Goal: Contribute content

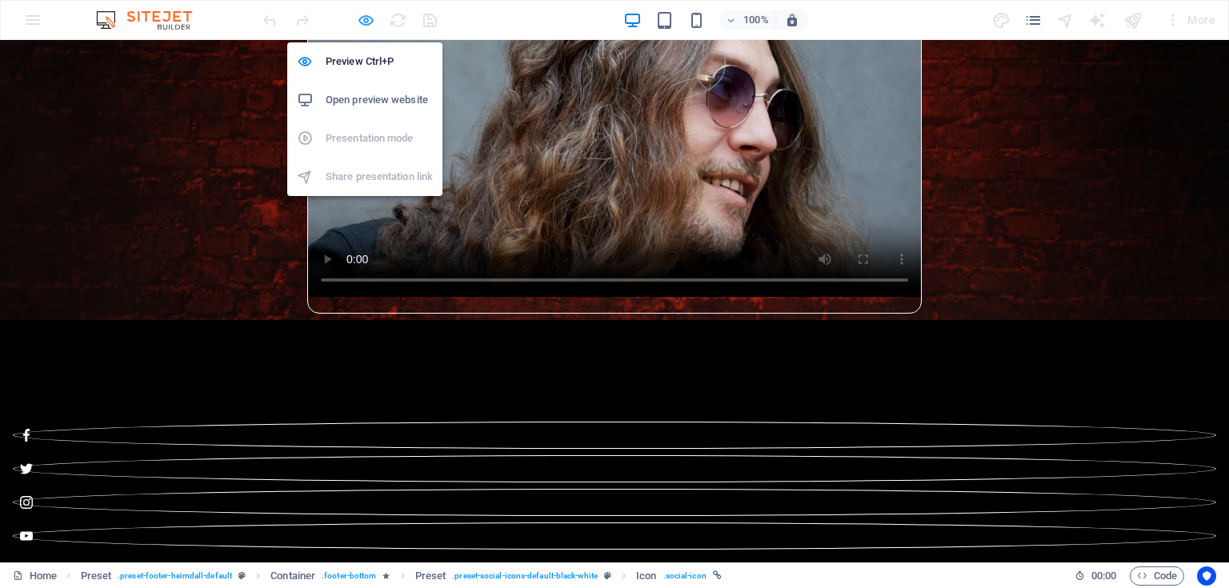
click at [365, 13] on icon "button" at bounding box center [366, 20] width 18 height 18
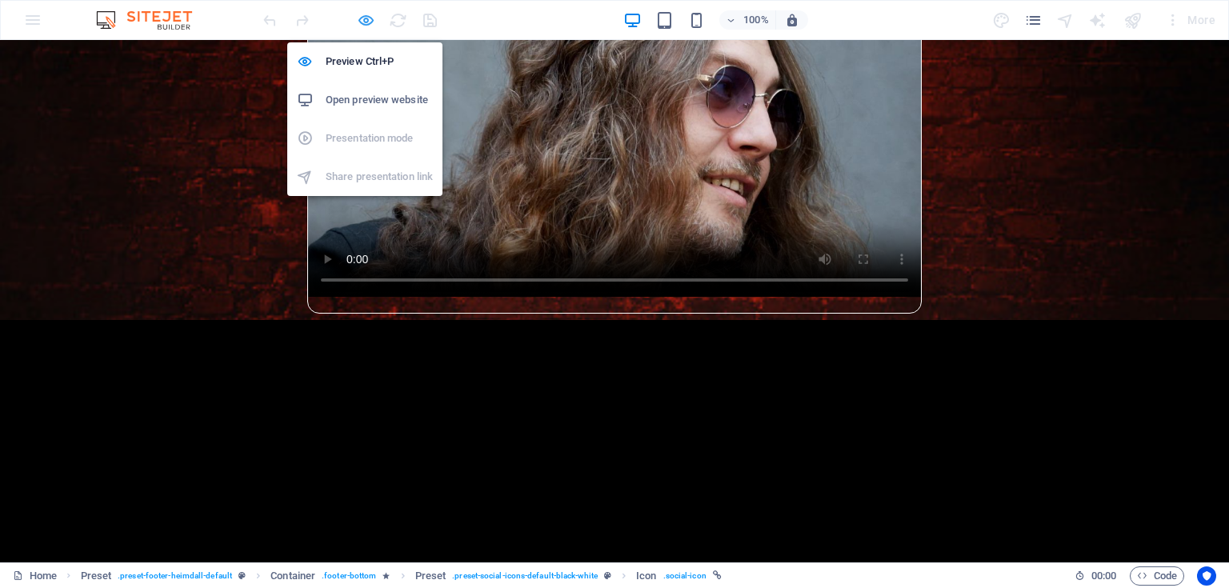
scroll to position [1328, 0]
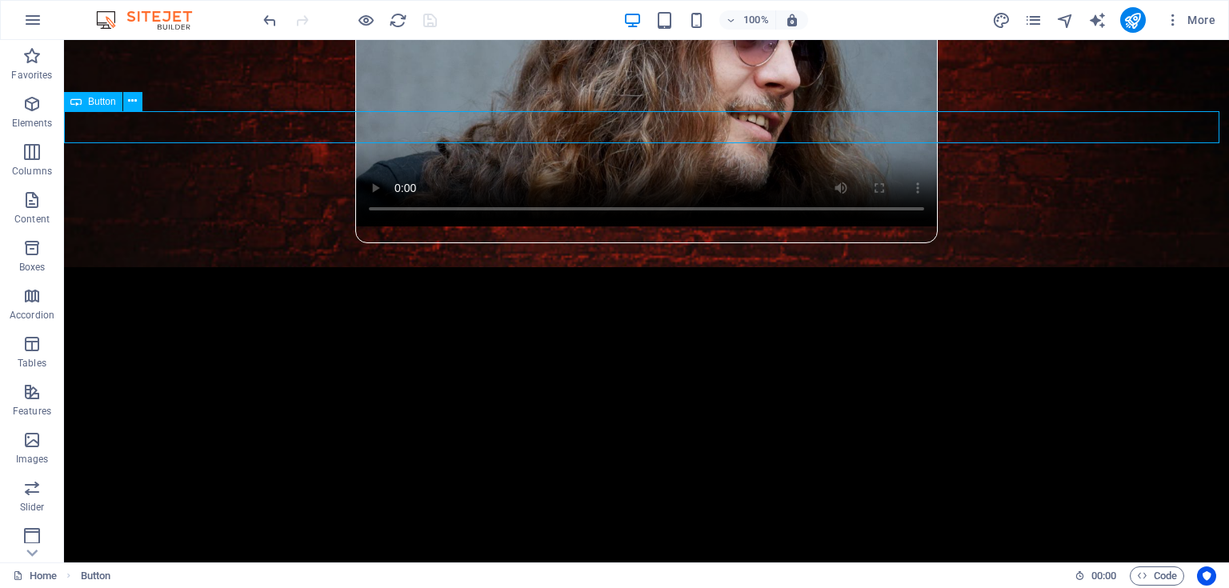
select select "px"
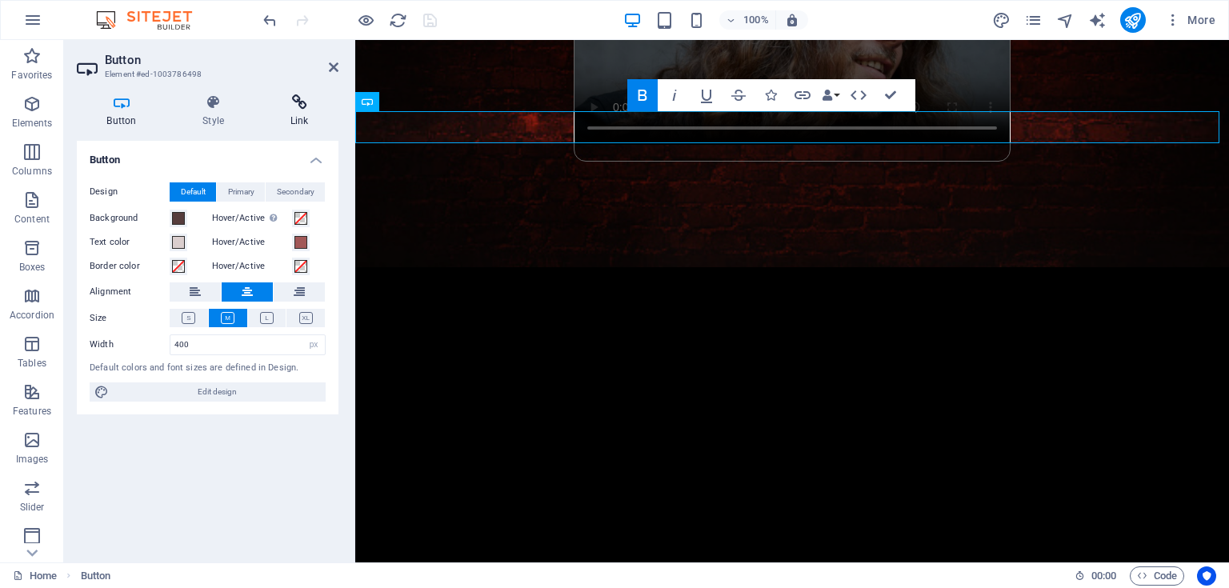
click at [303, 104] on icon at bounding box center [299, 102] width 78 height 16
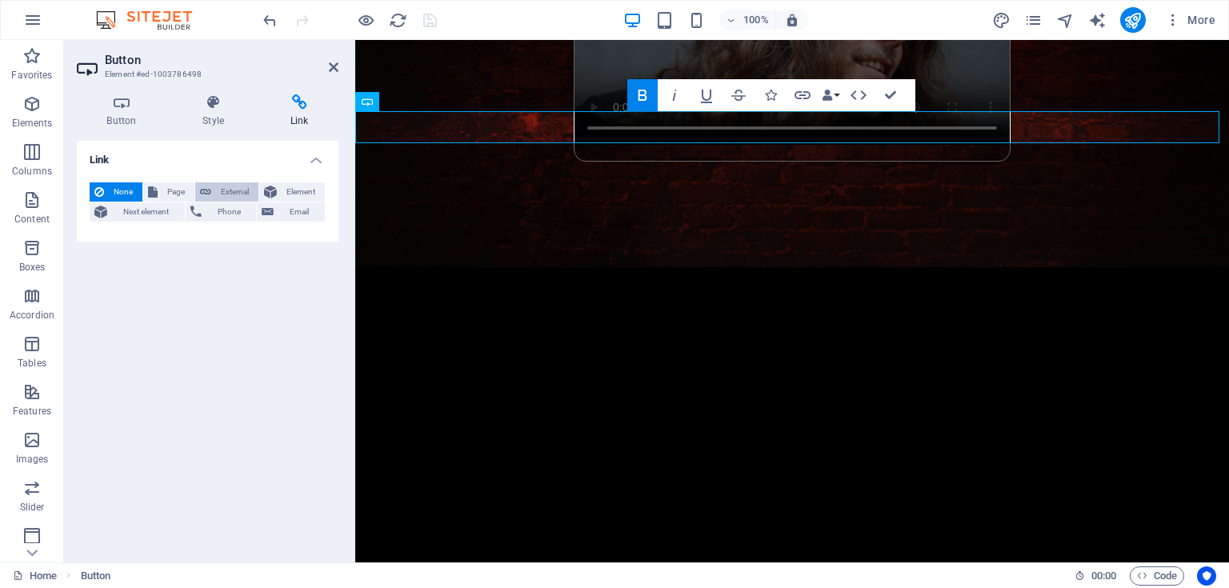
click at [239, 186] on span "External" at bounding box center [235, 191] width 38 height 19
select select "blank"
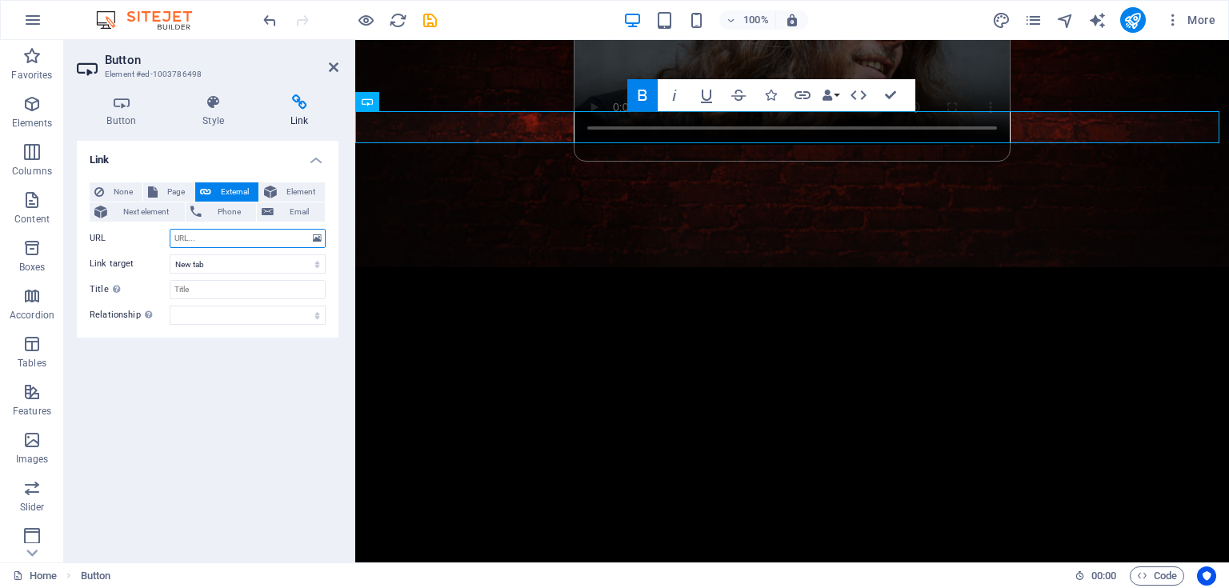
click at [258, 236] on input "URL" at bounding box center [248, 238] width 156 height 19
paste input "[URL][DOMAIN_NAME]"
type input "[URL][DOMAIN_NAME]"
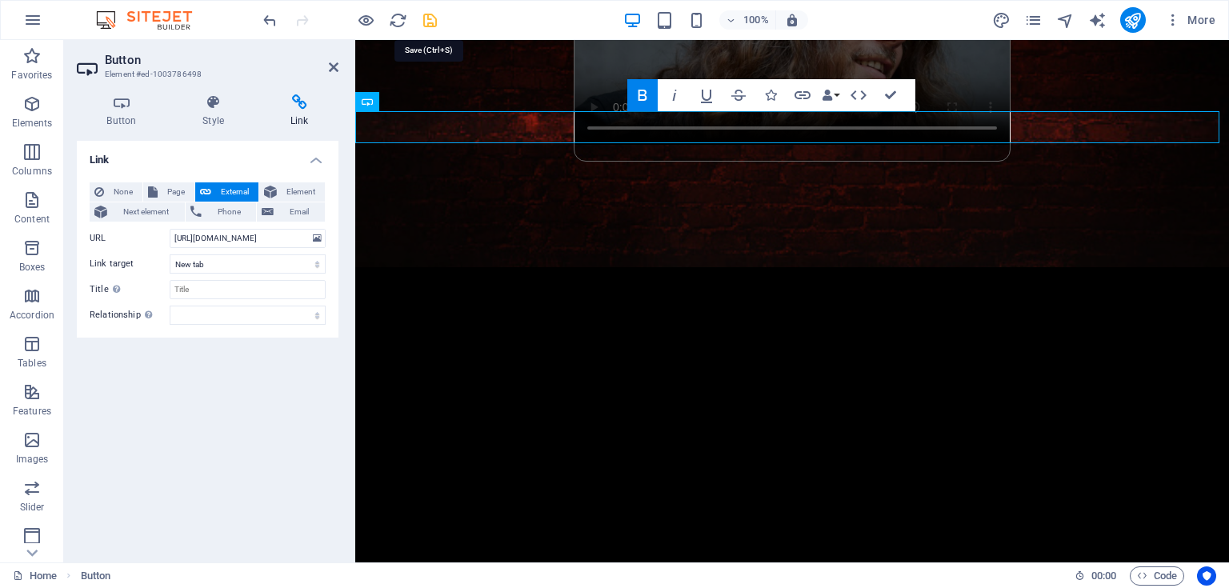
click at [428, 14] on icon "save" at bounding box center [430, 20] width 18 height 18
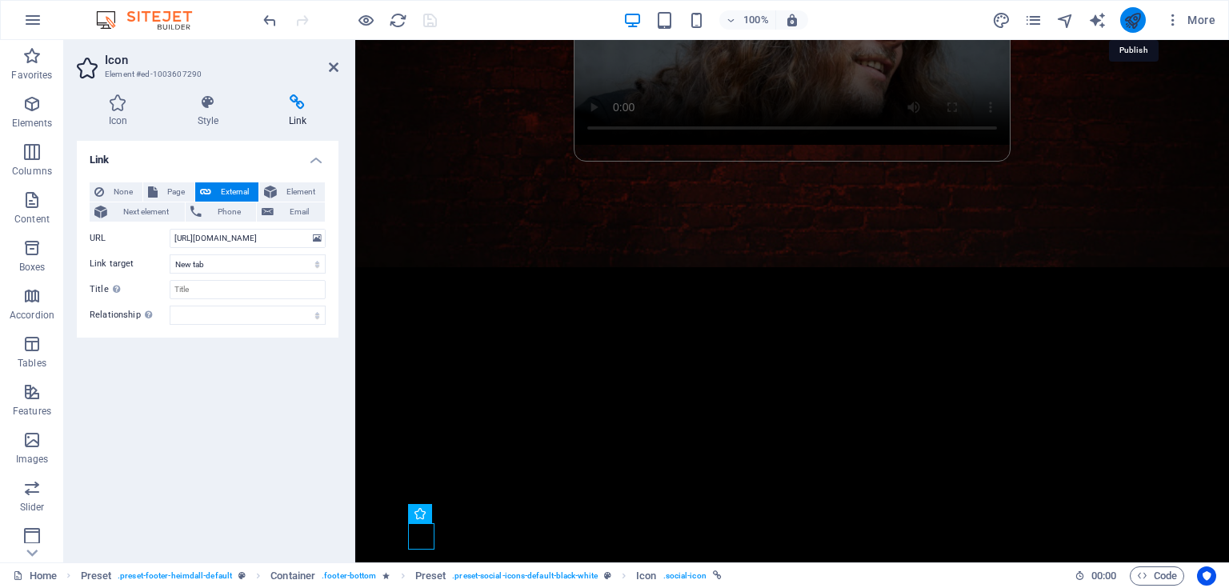
click at [1131, 21] on icon "publish" at bounding box center [1133, 20] width 18 height 18
